Goal: Task Accomplishment & Management: Manage account settings

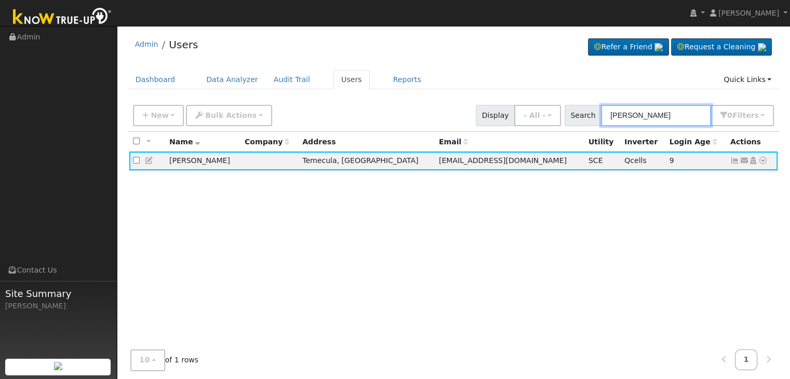
click at [631, 115] on input "Tyler Carnett" at bounding box center [656, 115] width 110 height 21
paste input "Bendta From- Friesen"
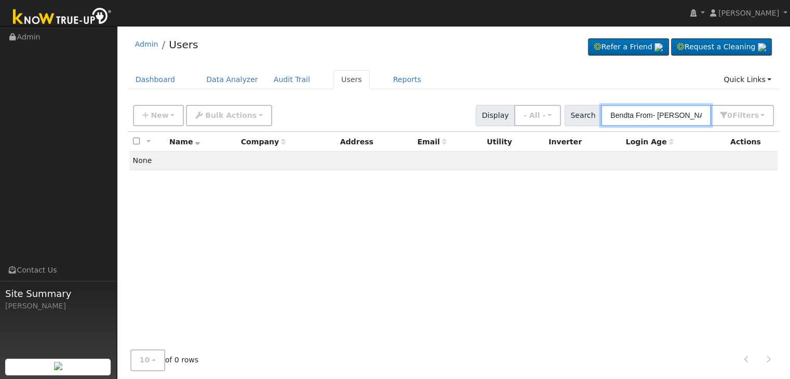
click at [663, 113] on input "Bendta From- Friesen" at bounding box center [656, 115] width 110 height 21
type input "Bendta From-Friesen"
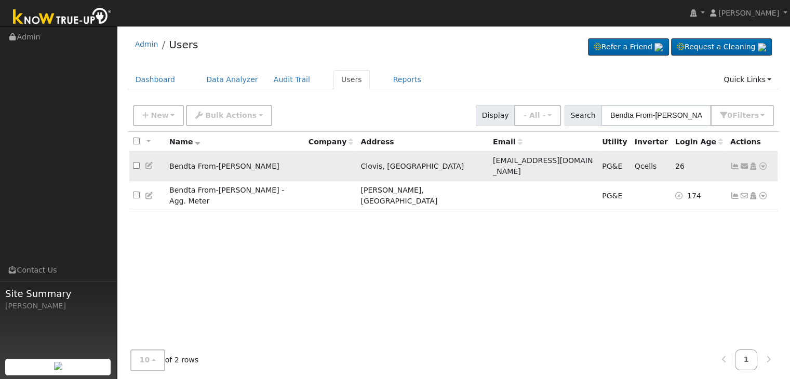
click at [734, 163] on icon at bounding box center [734, 166] width 9 height 7
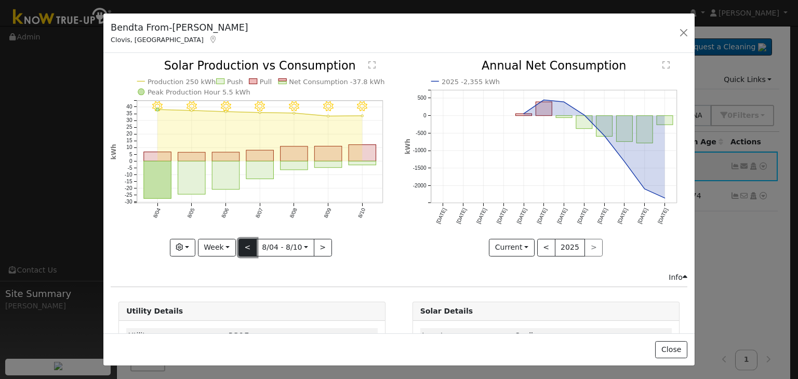
click at [247, 243] on button "<" at bounding box center [247, 248] width 18 height 18
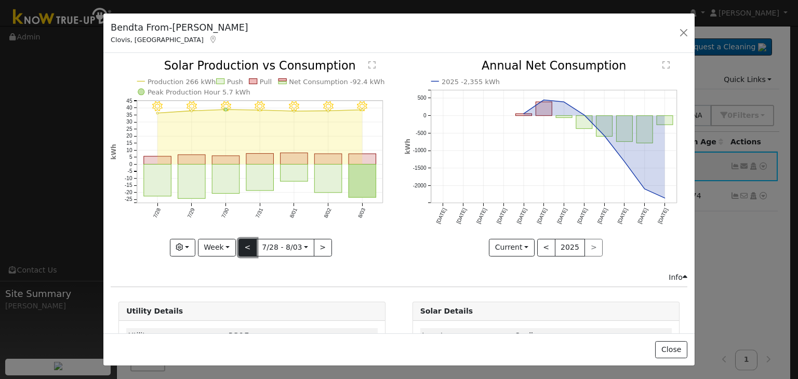
click at [247, 243] on button "<" at bounding box center [247, 248] width 18 height 18
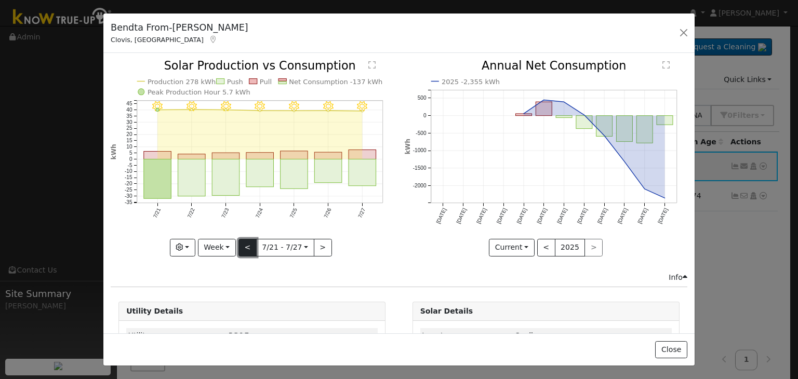
click at [247, 243] on button "<" at bounding box center [247, 248] width 18 height 18
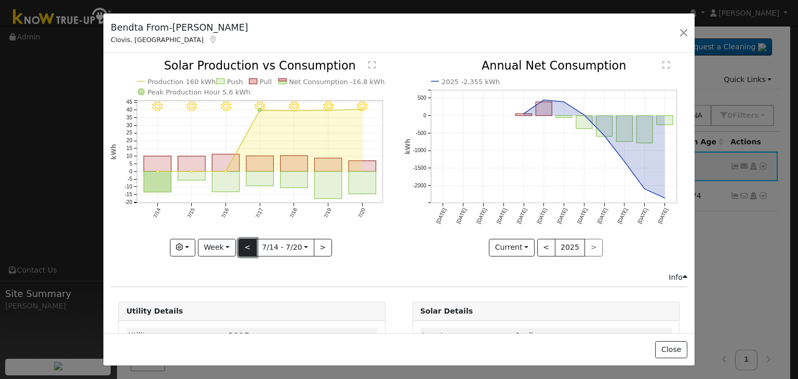
click at [247, 243] on button "<" at bounding box center [247, 248] width 18 height 18
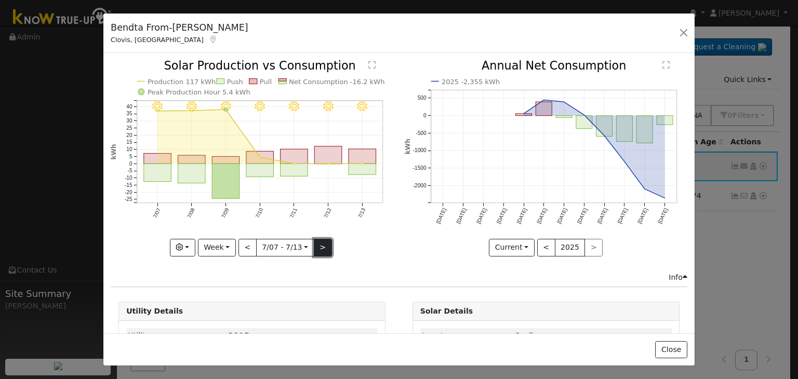
click at [320, 248] on button ">" at bounding box center [323, 248] width 18 height 18
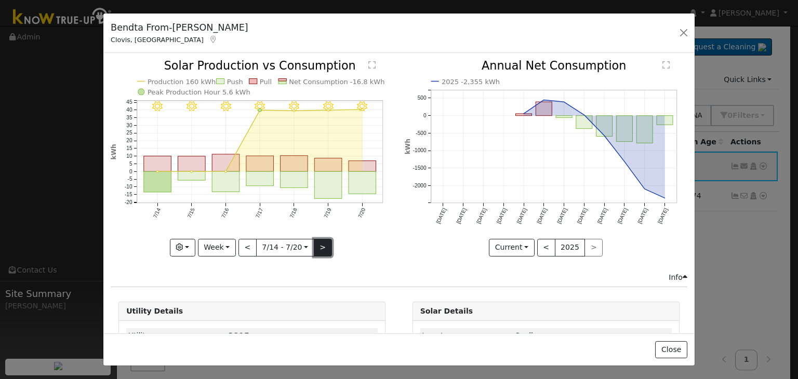
click at [320, 248] on button ">" at bounding box center [323, 248] width 18 height 18
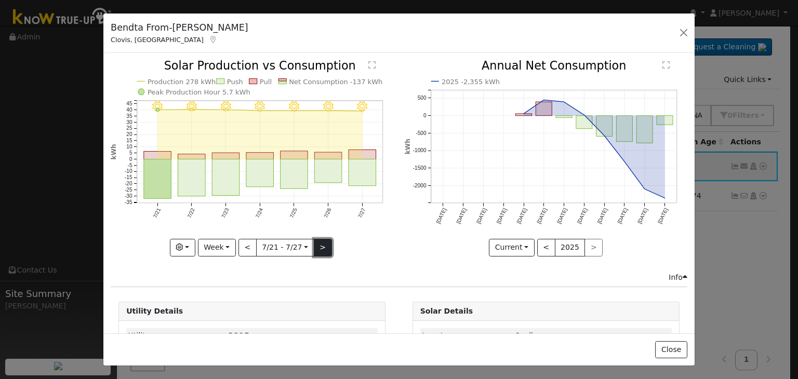
click at [320, 248] on button ">" at bounding box center [323, 248] width 18 height 18
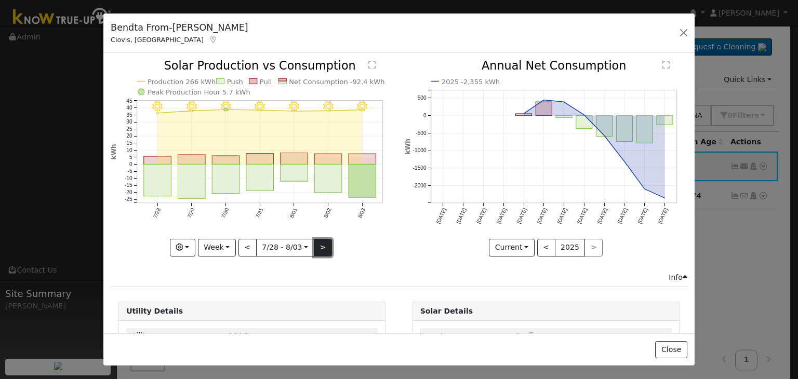
click at [320, 248] on button ">" at bounding box center [323, 248] width 18 height 18
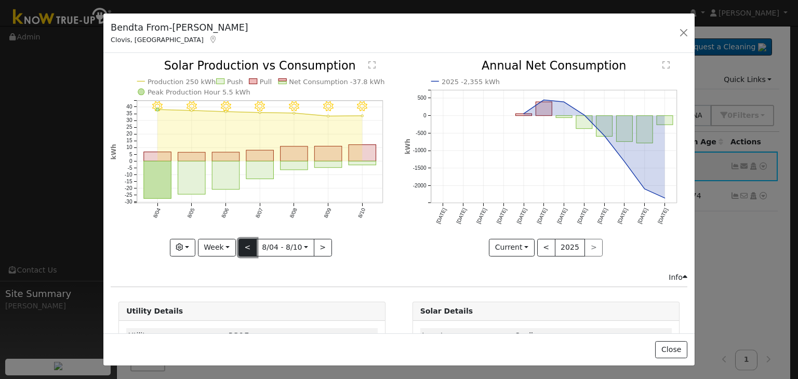
click at [245, 242] on button "<" at bounding box center [247, 248] width 18 height 18
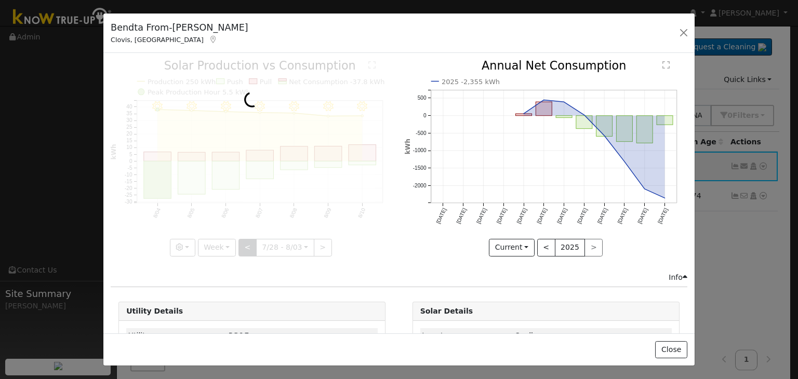
click at [245, 242] on div at bounding box center [252, 158] width 283 height 196
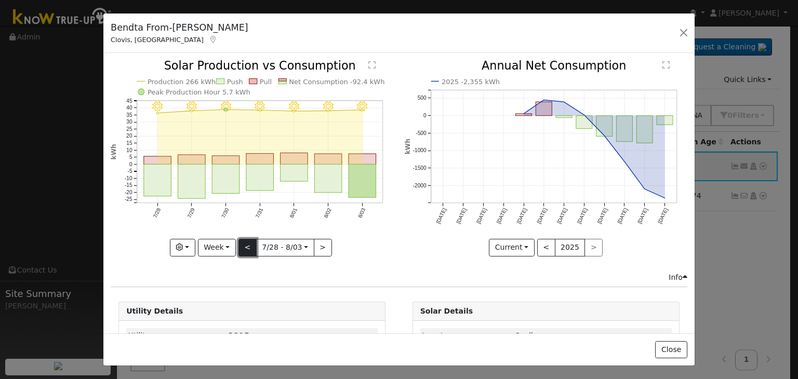
click at [245, 242] on button "<" at bounding box center [247, 248] width 18 height 18
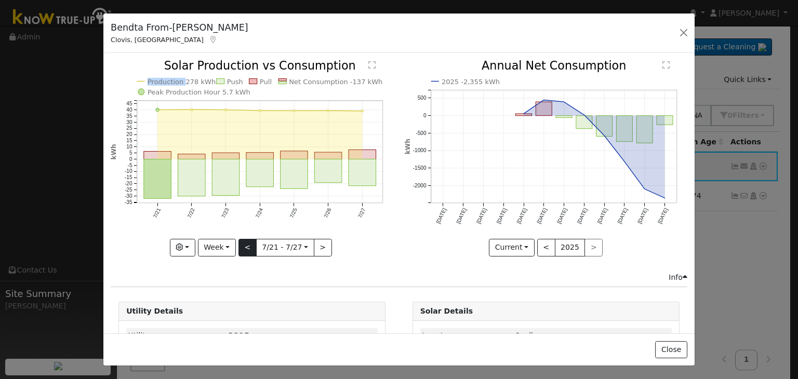
click at [245, 242] on div at bounding box center [252, 158] width 283 height 196
click at [245, 242] on button "<" at bounding box center [247, 248] width 18 height 18
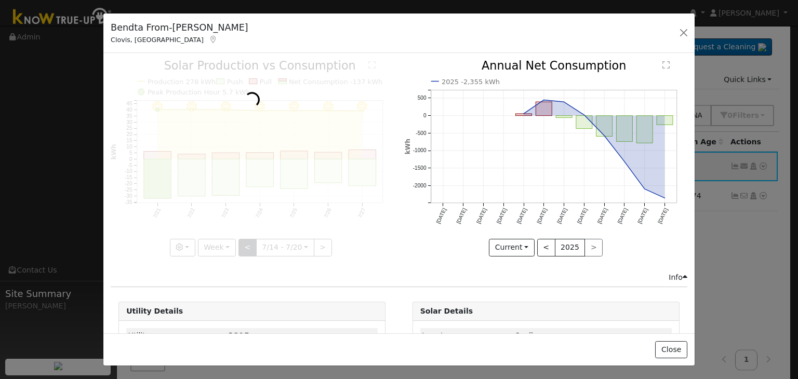
click at [245, 242] on div at bounding box center [252, 158] width 283 height 196
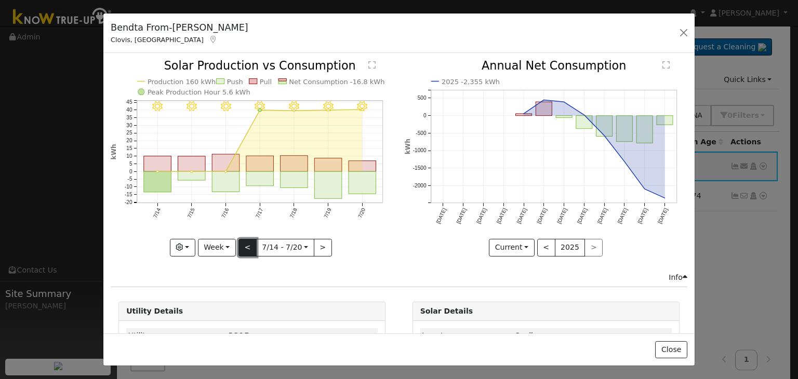
click at [249, 249] on button "<" at bounding box center [247, 248] width 18 height 18
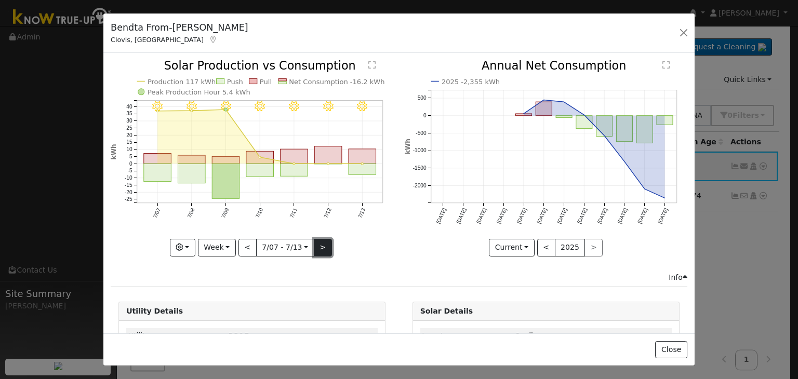
click at [317, 244] on button ">" at bounding box center [323, 248] width 18 height 18
type input "2025-07-14"
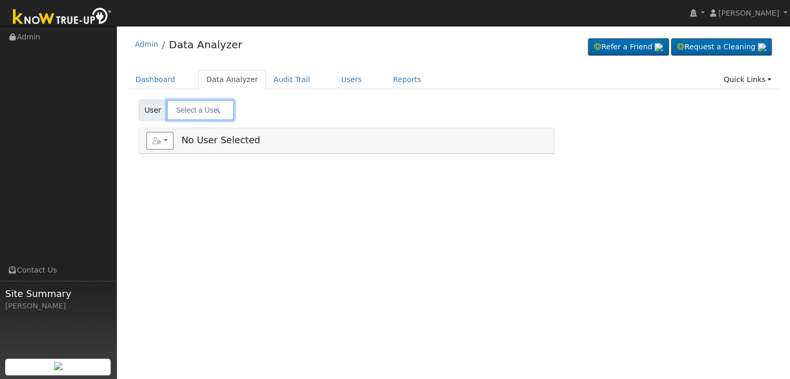
type input "[PERSON_NAME]"
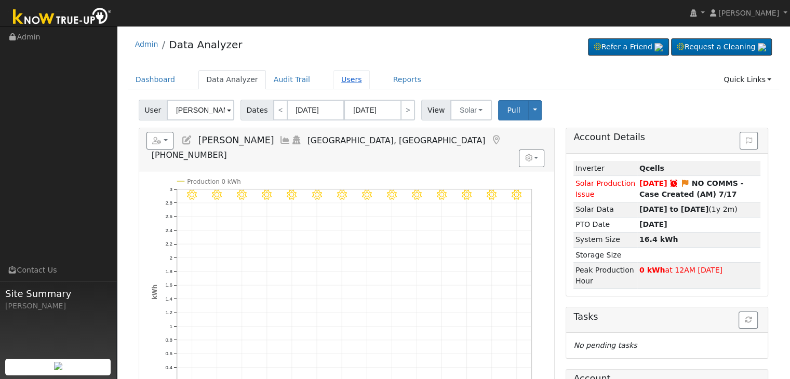
click at [341, 79] on link "Users" at bounding box center [351, 79] width 36 height 19
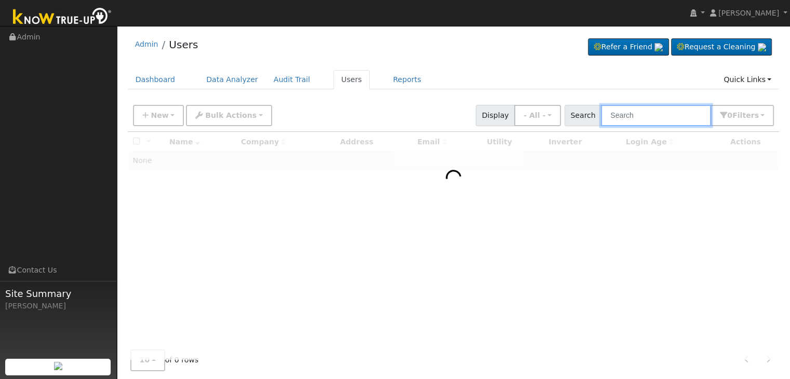
click at [630, 121] on input "text" at bounding box center [656, 115] width 110 height 21
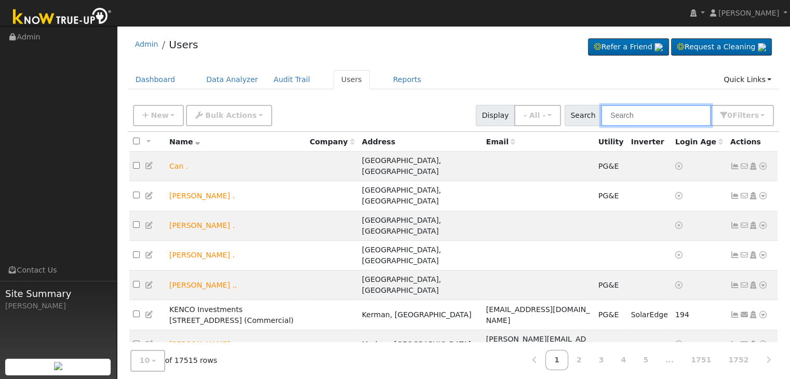
paste input "Antonio Yniguez"
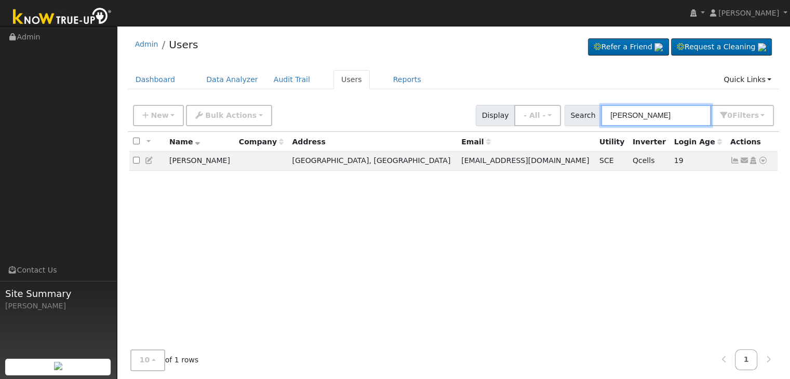
type input "Antonio Yniguez"
click at [636, 118] on input "Antonio Yniguez" at bounding box center [656, 115] width 110 height 21
click at [383, 271] on div "All None All on page None on page Name Company Address Email Utility Inverter L…" at bounding box center [454, 246] width 652 height 228
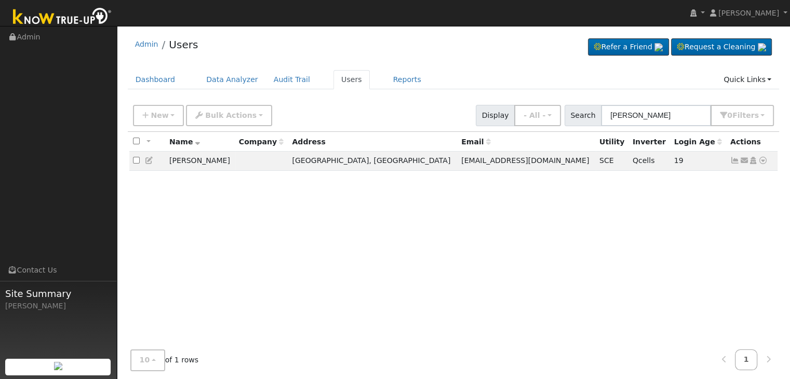
click at [489, 283] on div "All None All on page None on page Name Company Address Email Utility Inverter L…" at bounding box center [454, 246] width 652 height 228
click at [524, 239] on div "All None All on page None on page Name Company Address Email Utility Inverter L…" at bounding box center [454, 246] width 652 height 228
click at [737, 162] on icon at bounding box center [734, 160] width 9 height 7
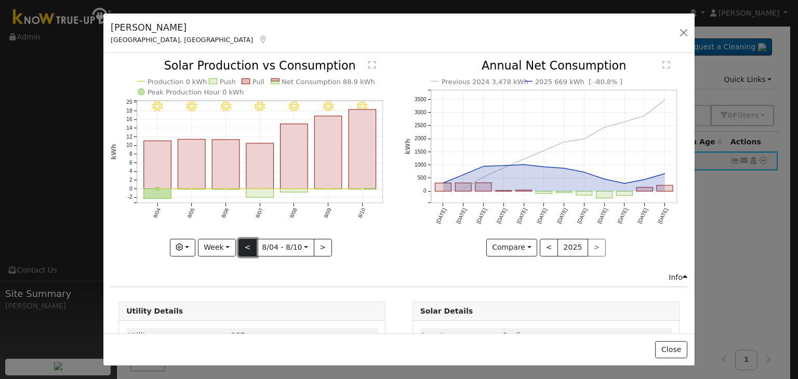
click at [245, 242] on button "<" at bounding box center [247, 248] width 18 height 18
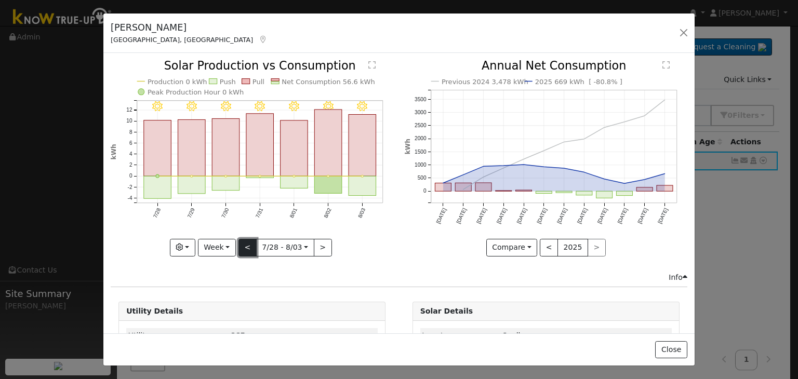
click at [245, 242] on button "<" at bounding box center [247, 248] width 18 height 18
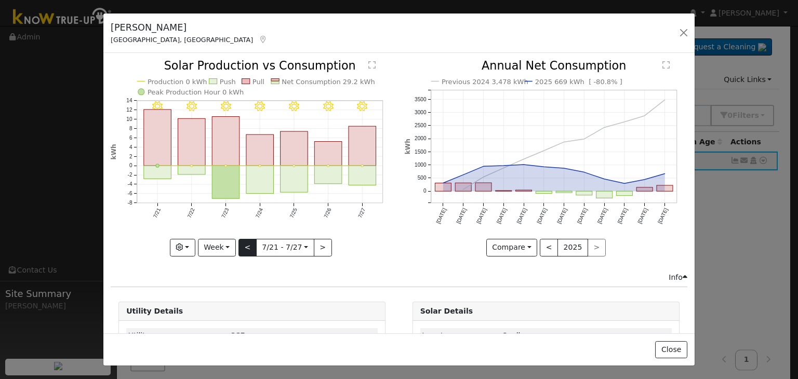
click at [245, 242] on div at bounding box center [252, 158] width 283 height 196
click at [245, 242] on button "<" at bounding box center [247, 248] width 18 height 18
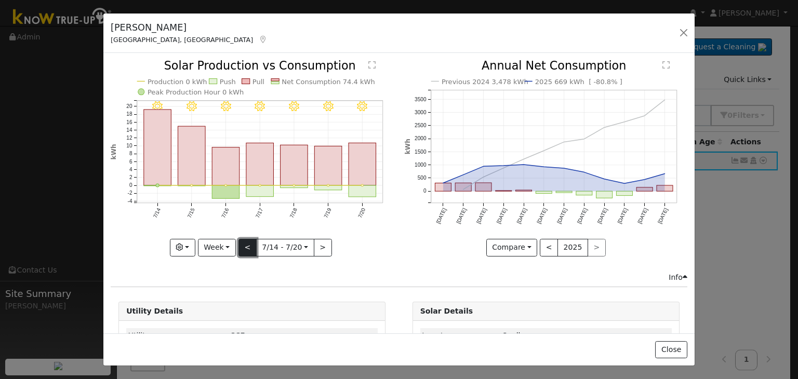
click at [245, 242] on button "<" at bounding box center [247, 248] width 18 height 18
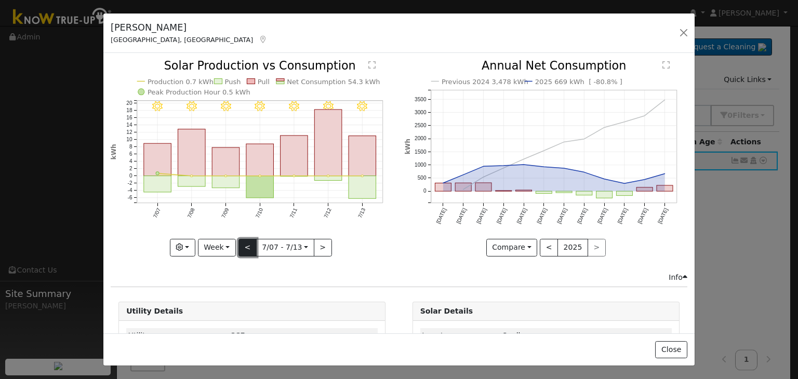
click at [245, 242] on button "<" at bounding box center [247, 248] width 18 height 18
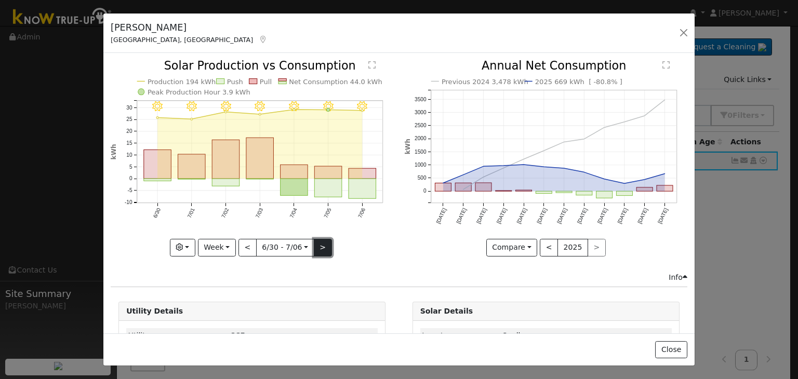
click at [318, 244] on button ">" at bounding box center [323, 248] width 18 height 18
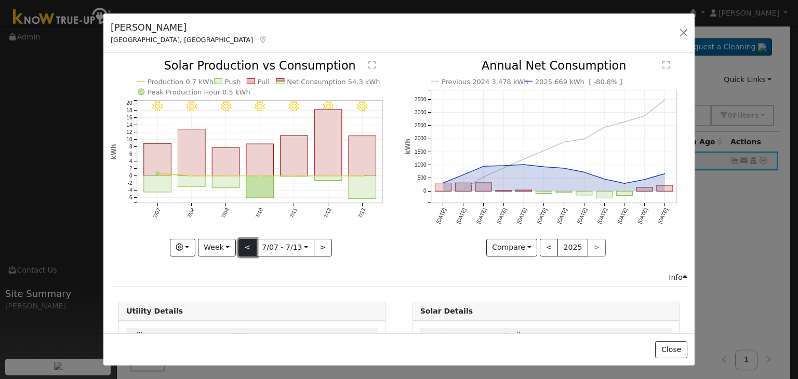
click at [245, 248] on button "<" at bounding box center [247, 248] width 18 height 18
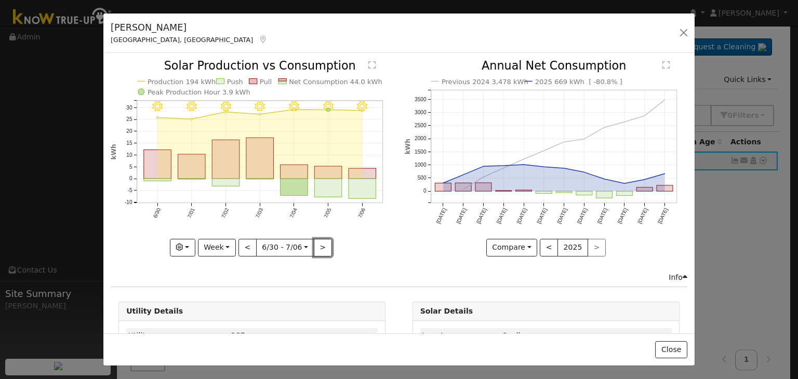
drag, startPoint x: 321, startPoint y: 244, endPoint x: 469, endPoint y: 127, distance: 188.6
click at [321, 244] on button ">" at bounding box center [323, 248] width 18 height 18
type input "2025-07-07"
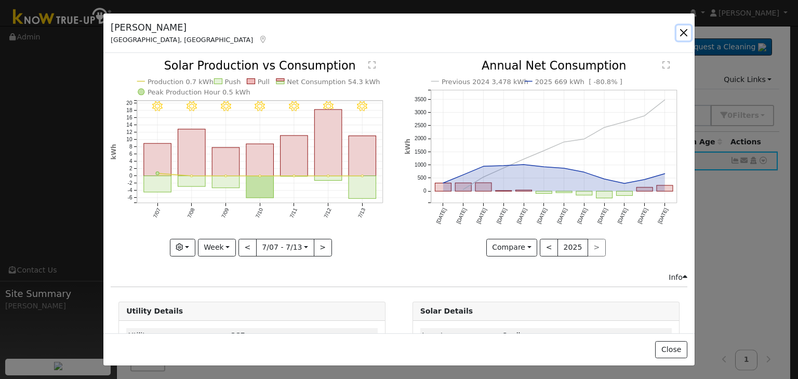
click at [684, 30] on button "button" at bounding box center [683, 32] width 15 height 15
